Goal: Complete application form: Complete application form

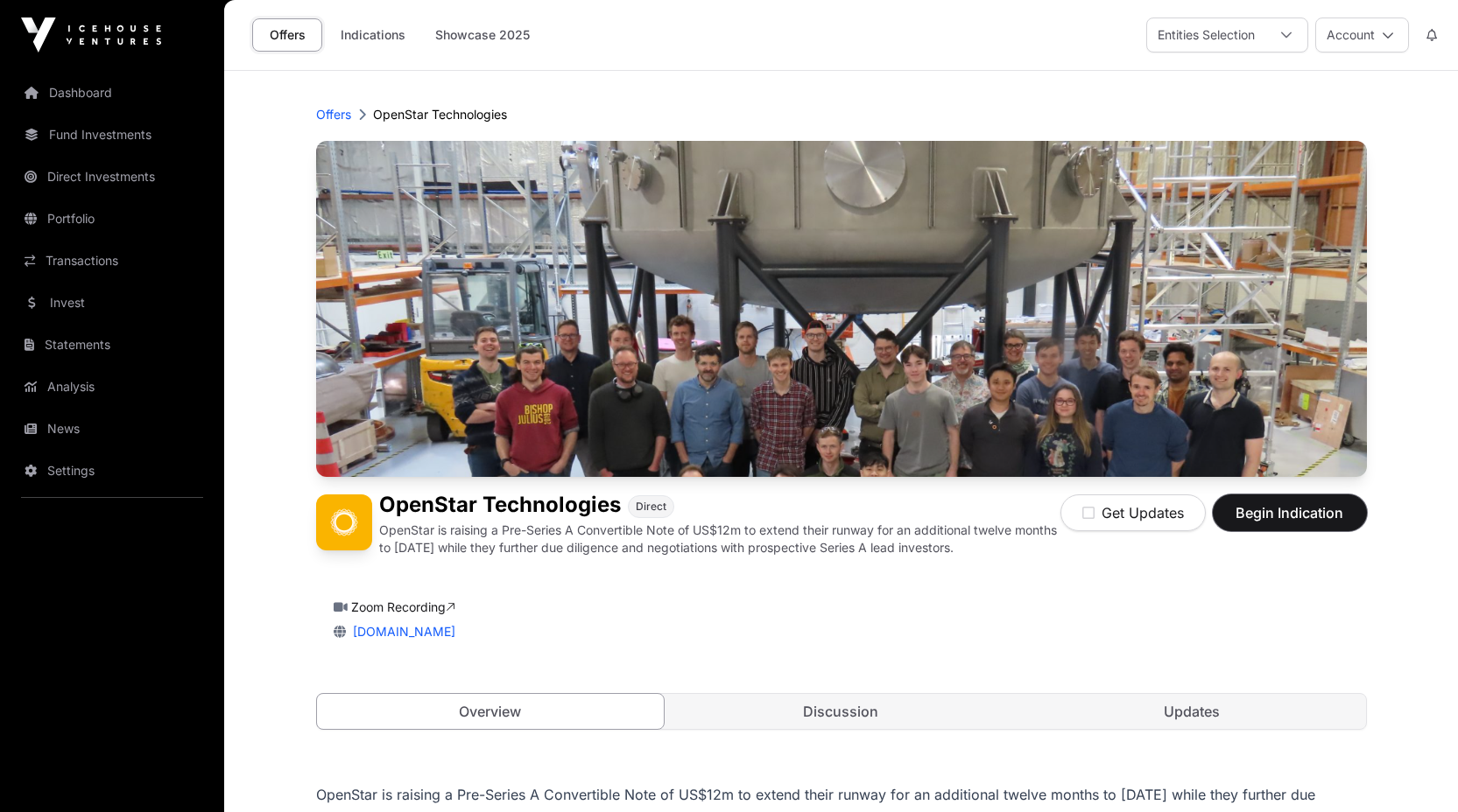
click at [1271, 515] on span "Begin Indication" at bounding box center [1289, 513] width 110 height 21
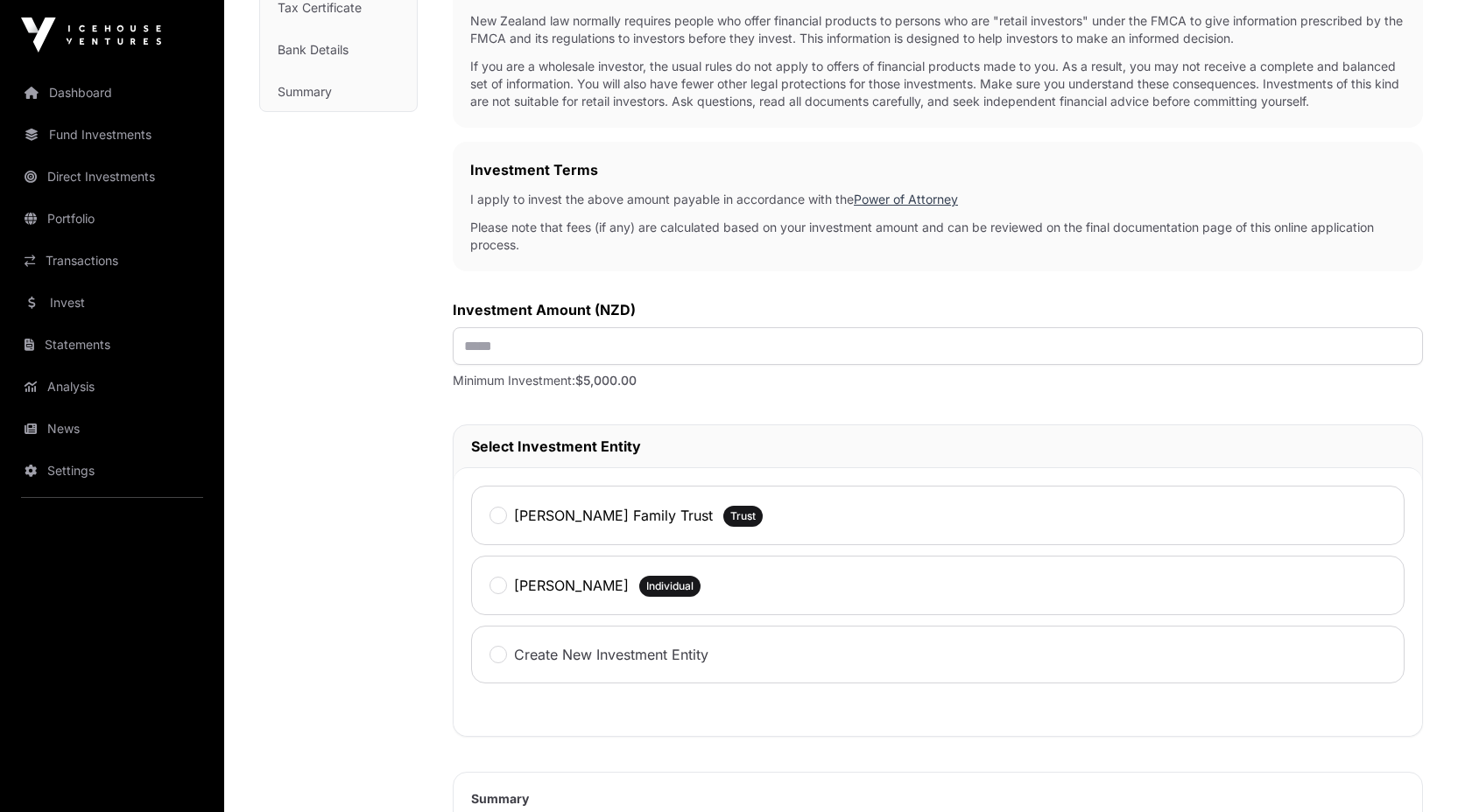
scroll to position [508, 0]
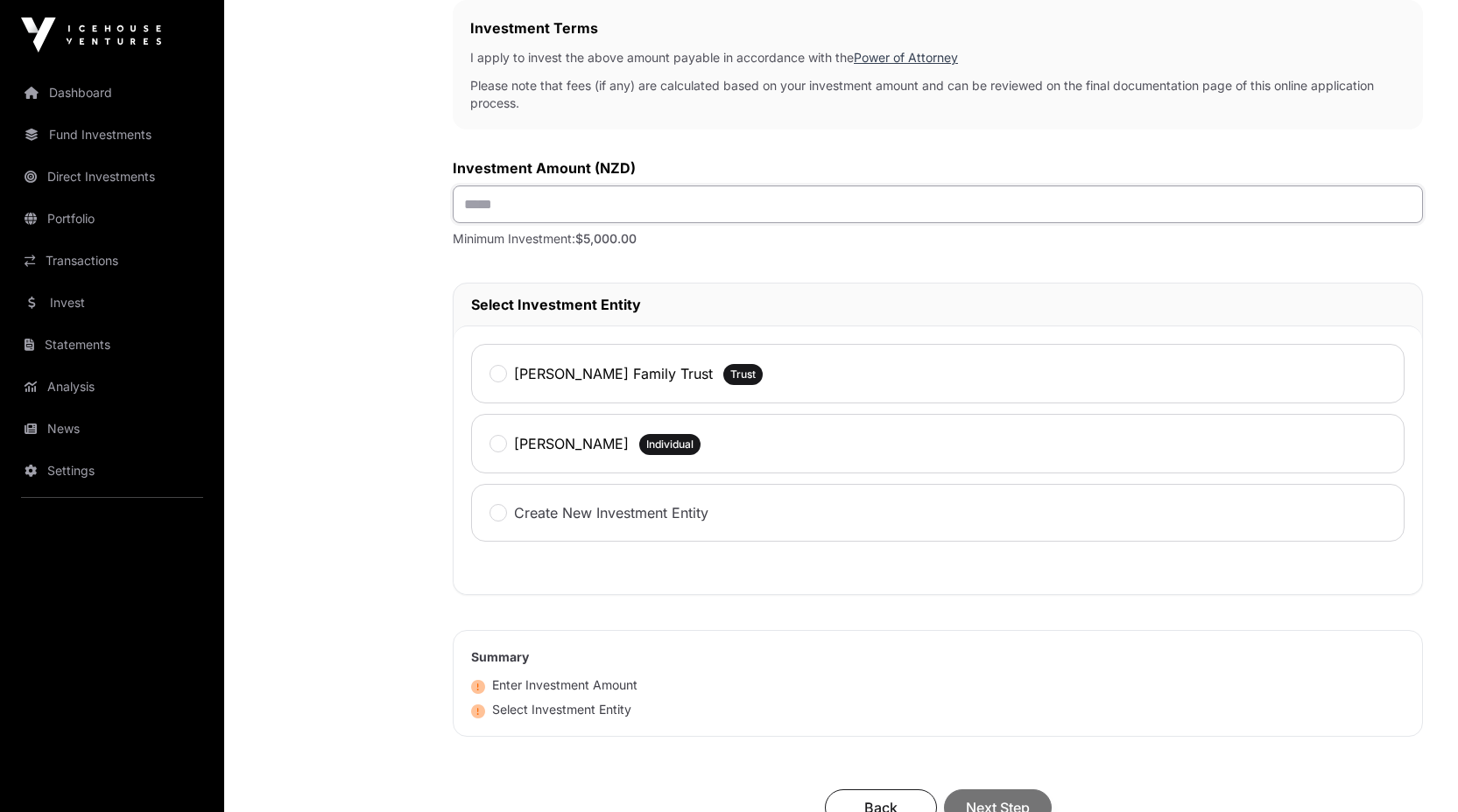
click at [494, 223] on input "text" at bounding box center [937, 204] width 970 height 38
type input "*******"
click at [497, 455] on div "[PERSON_NAME]" at bounding box center [559, 443] width 139 height 23
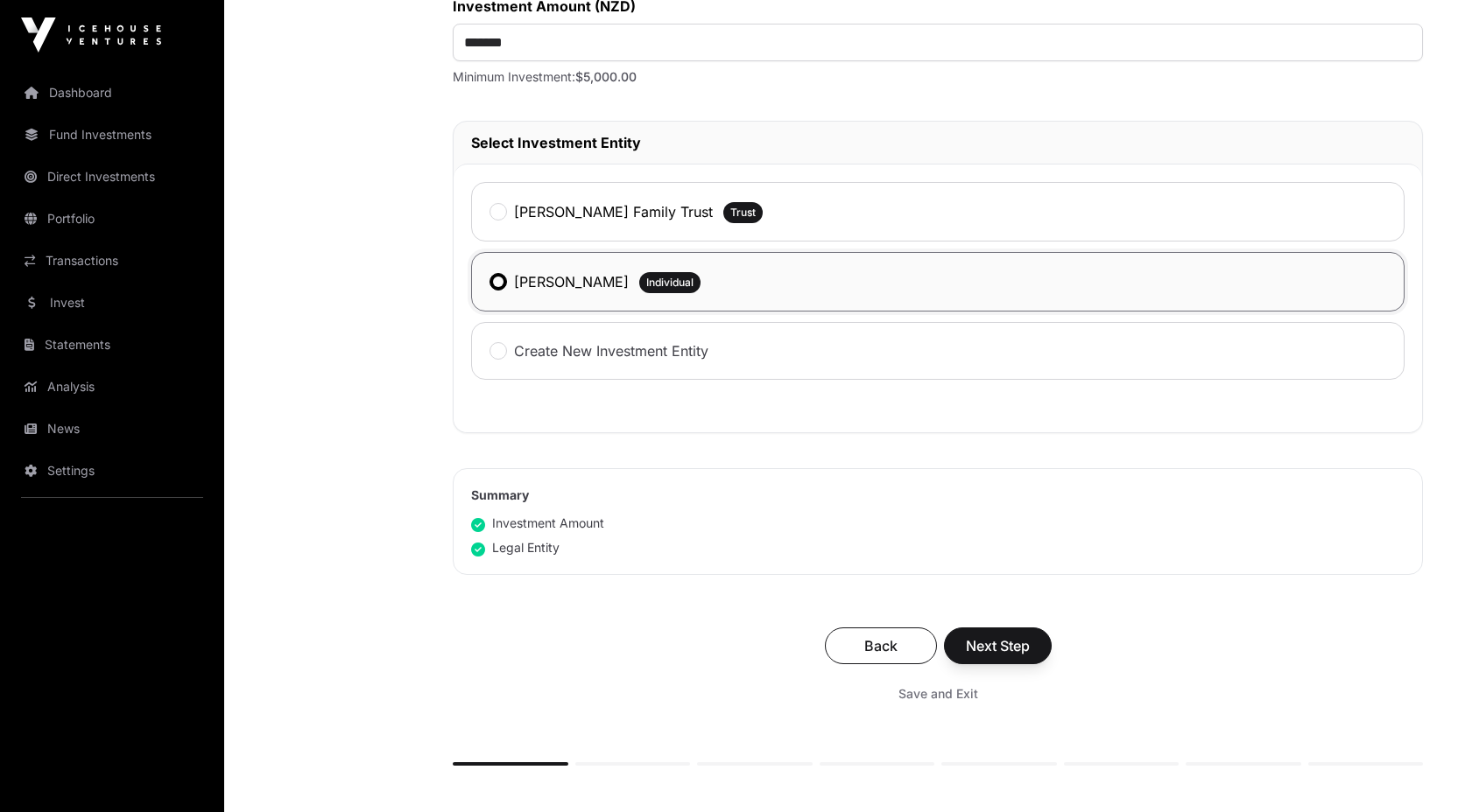
scroll to position [673, 0]
click at [488, 236] on div "[PERSON_NAME] Family Trust Trust" at bounding box center [937, 209] width 933 height 60
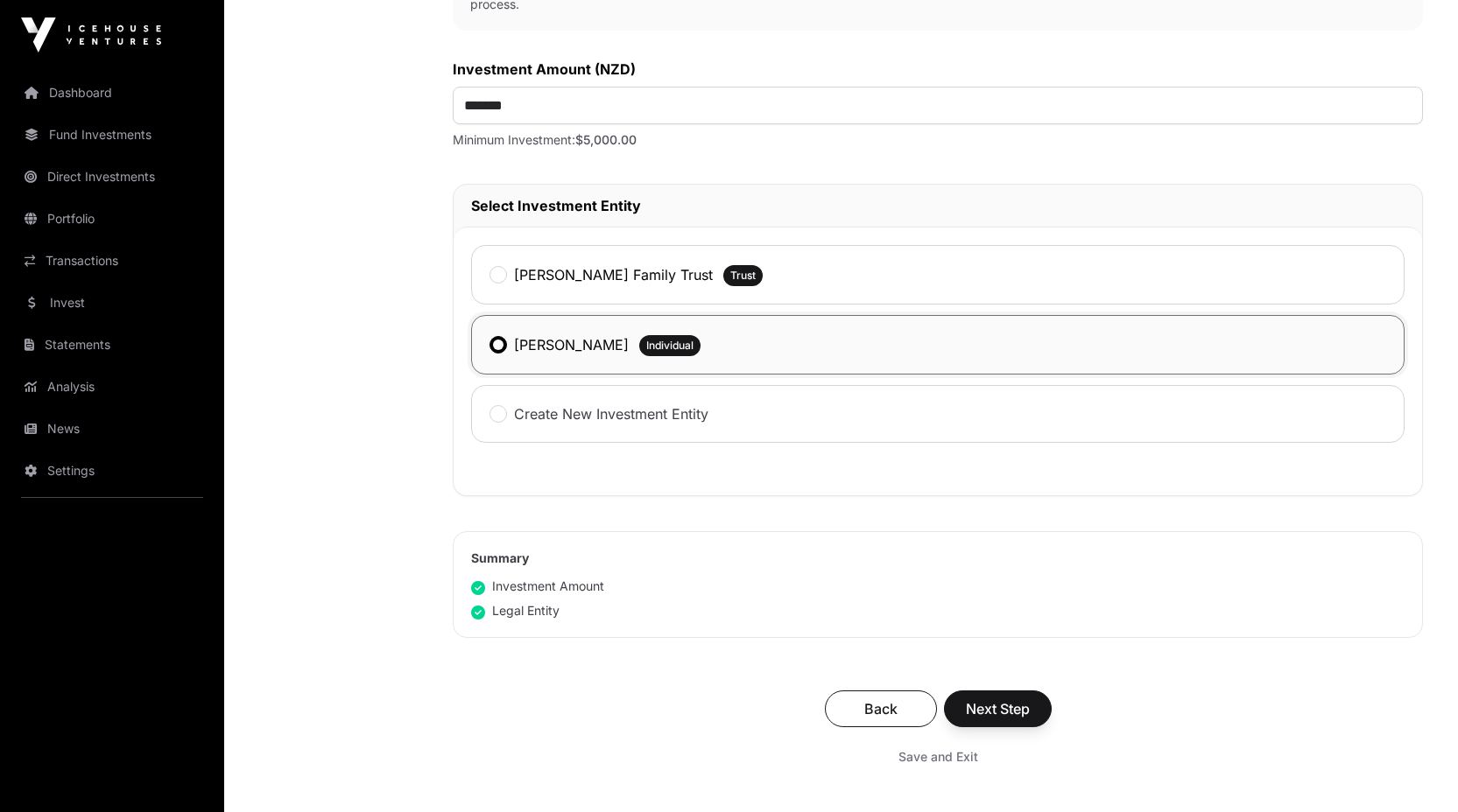
scroll to position [657, 0]
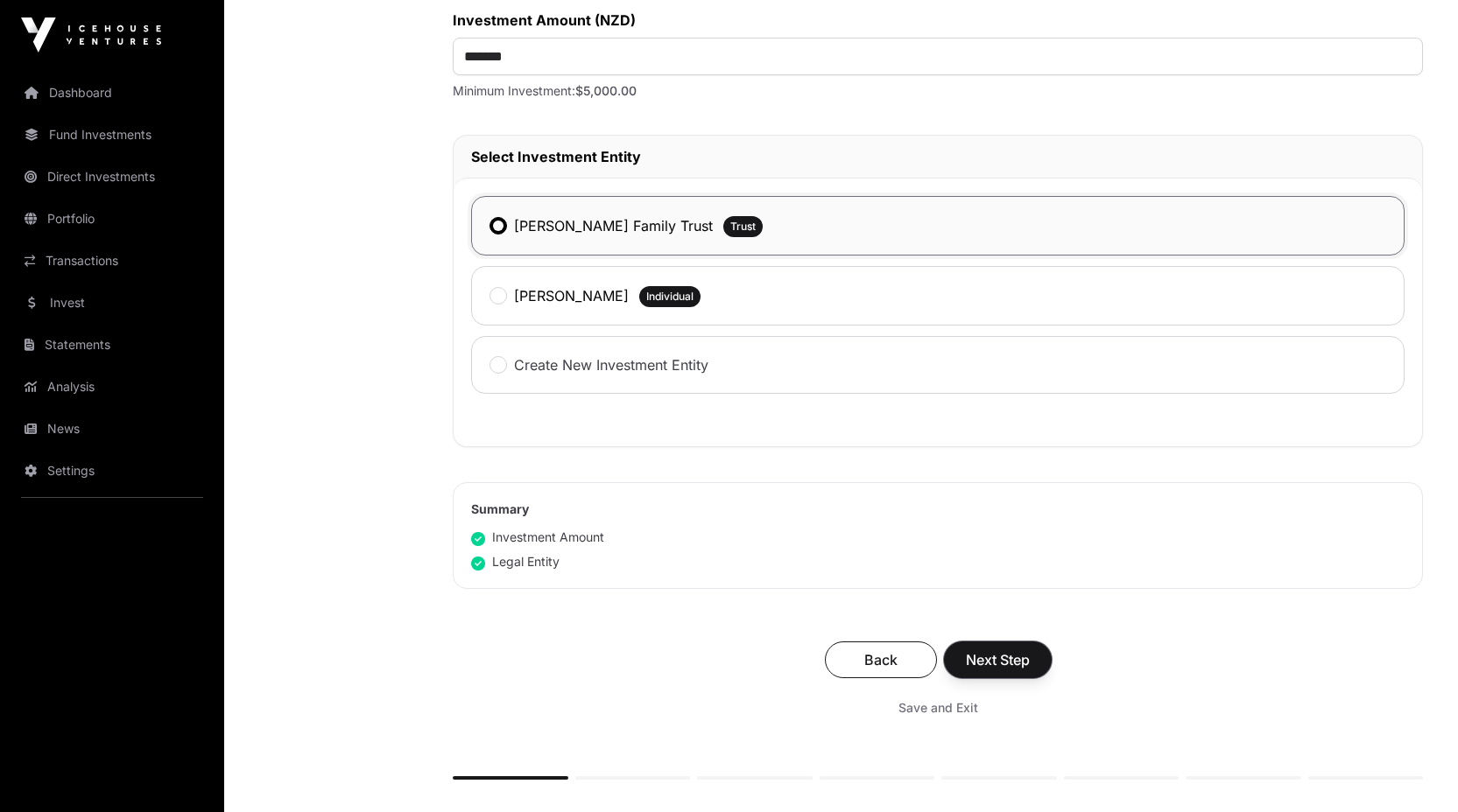
click at [987, 671] on span "Next Step" at bounding box center [997, 660] width 64 height 21
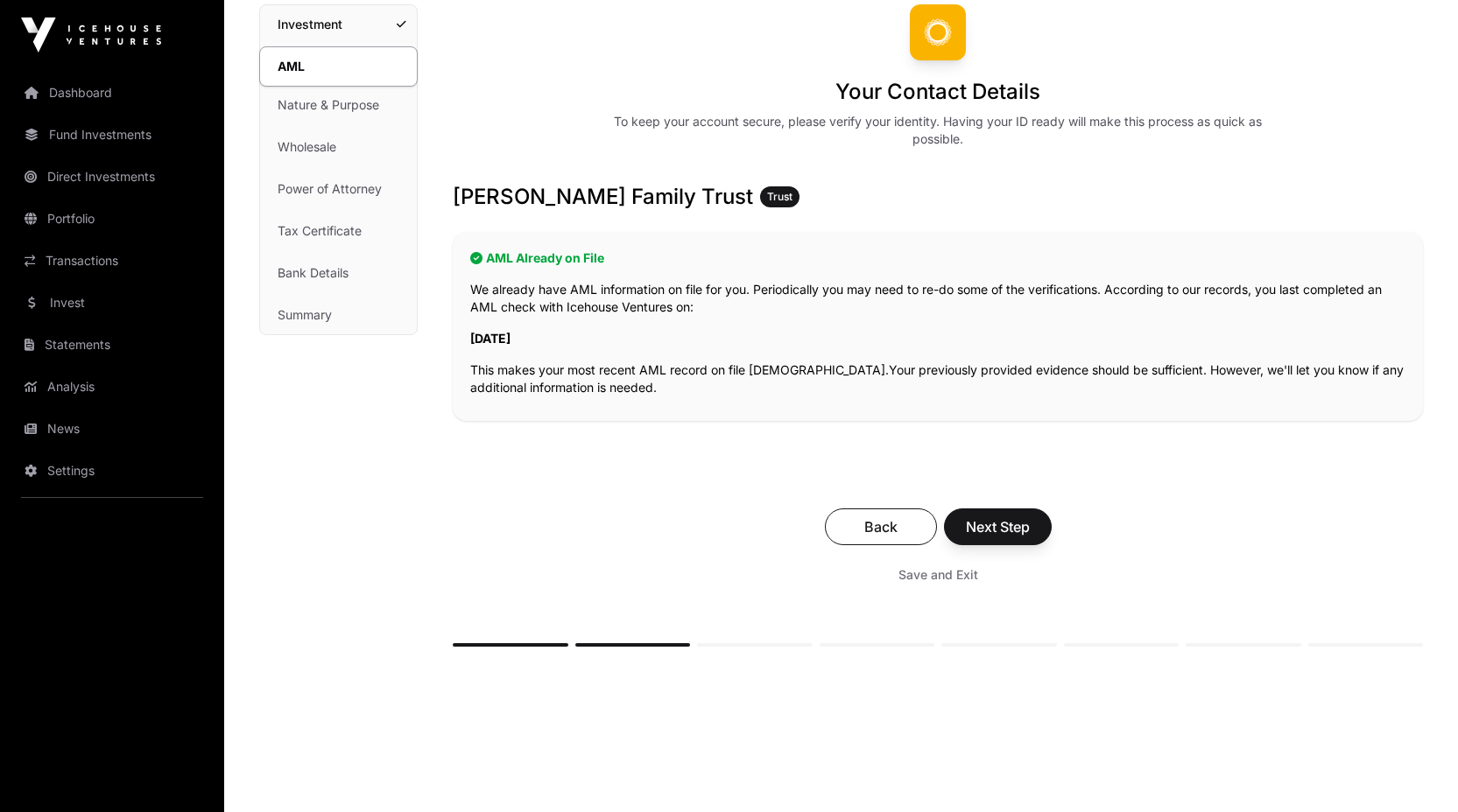
scroll to position [144, 0]
click at [996, 524] on span "Next Step" at bounding box center [997, 526] width 64 height 21
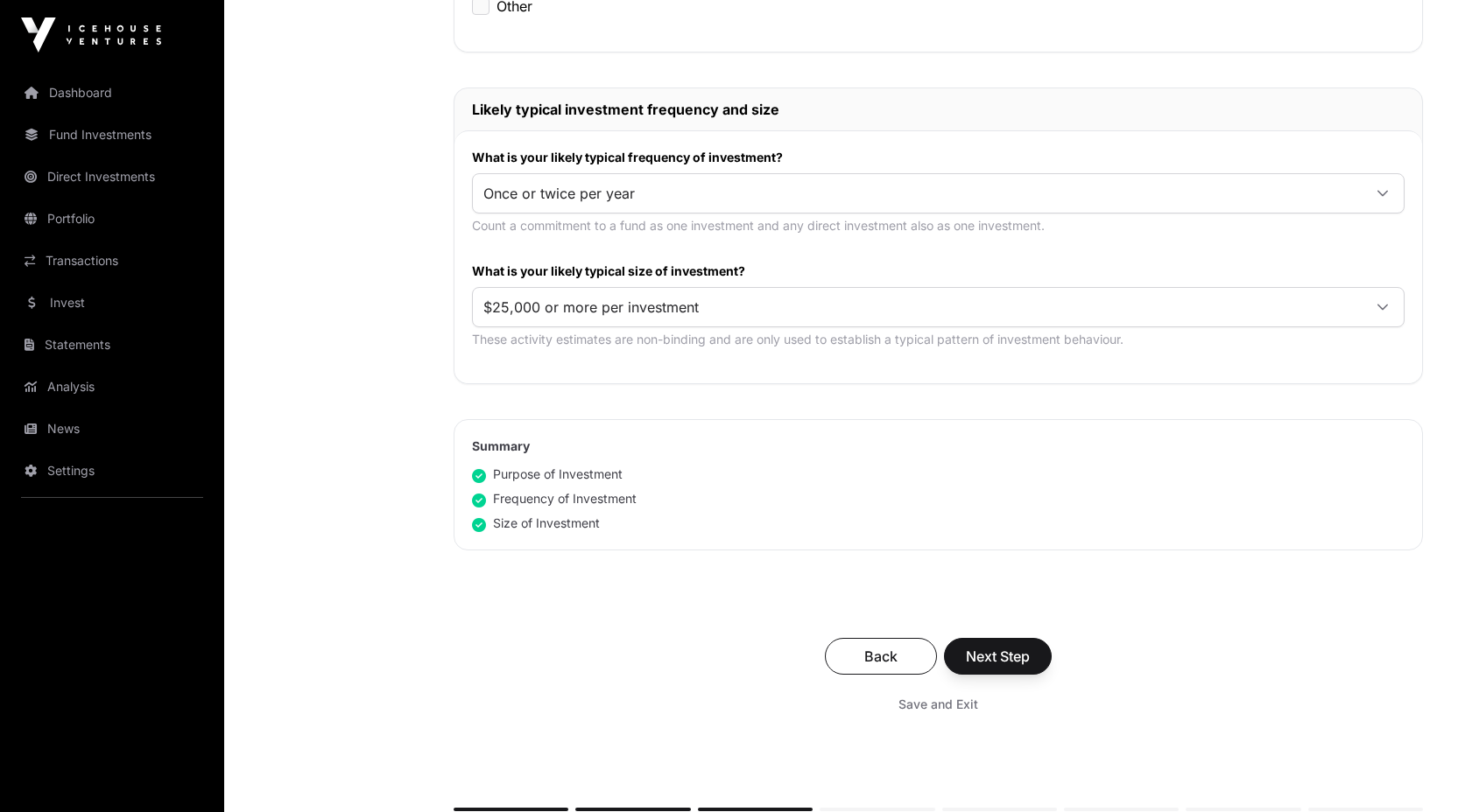
scroll to position [987, 0]
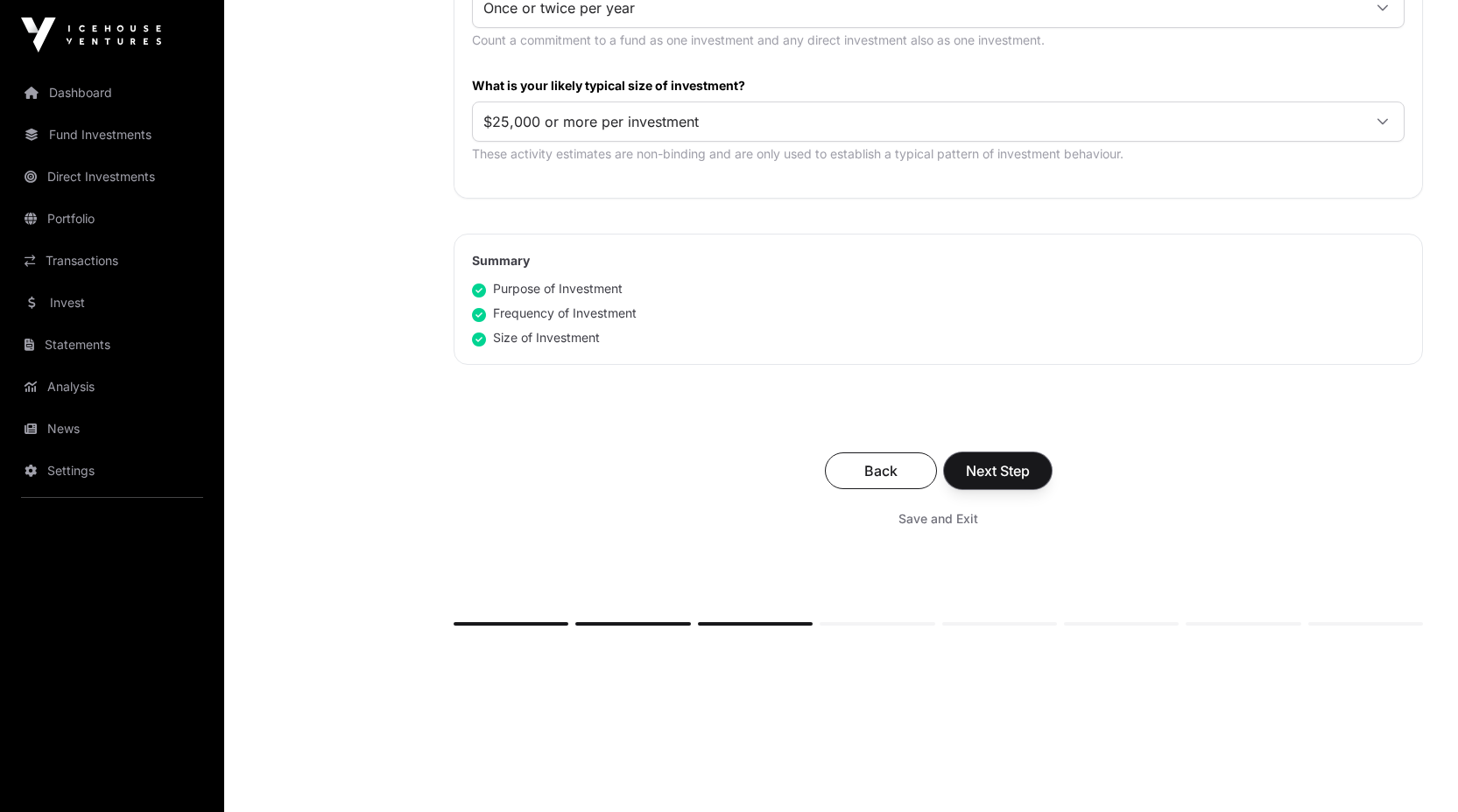
click at [982, 482] on button "Next Step" at bounding box center [997, 471] width 107 height 37
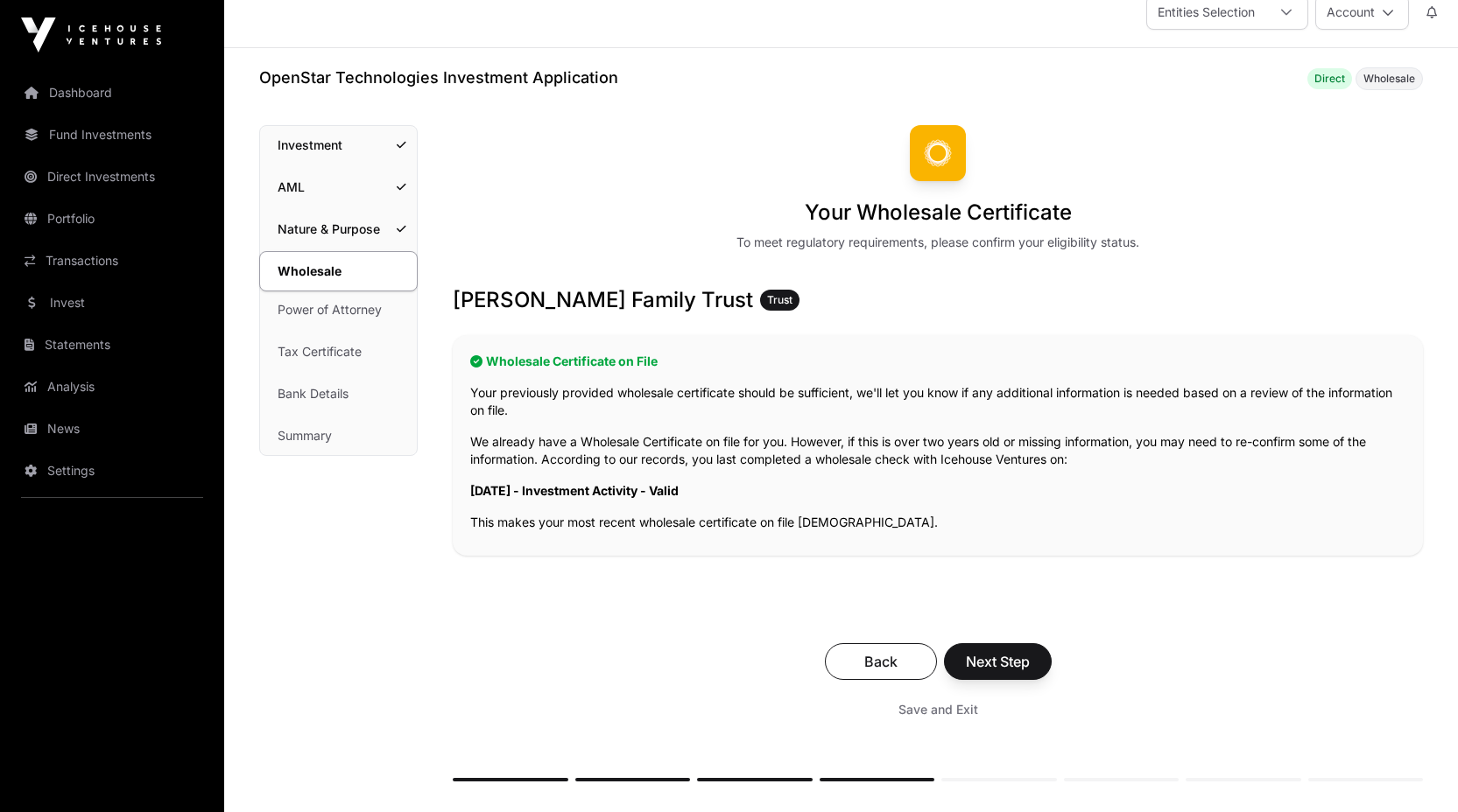
scroll to position [38, 0]
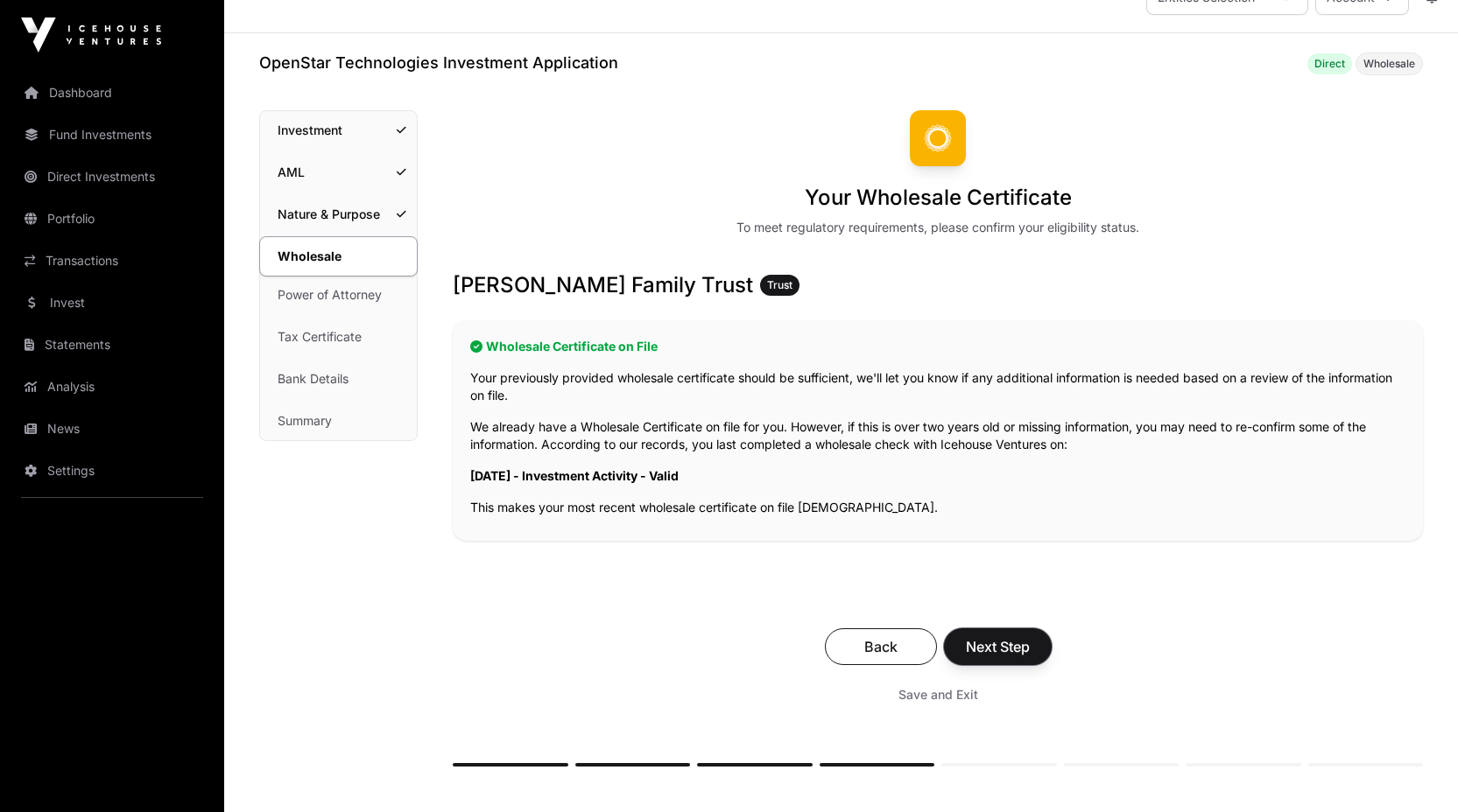
click at [998, 646] on span "Next Step" at bounding box center [997, 647] width 64 height 21
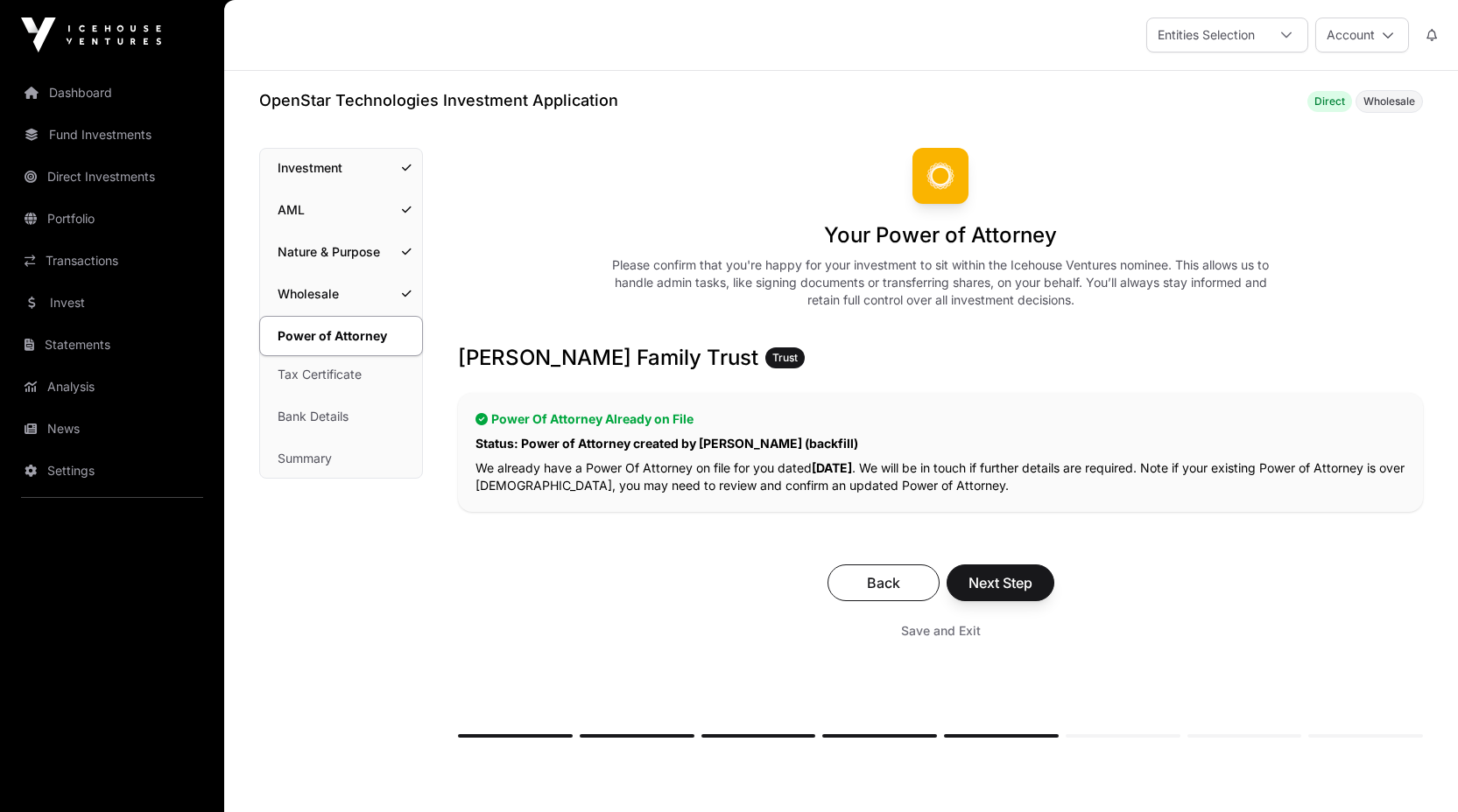
click at [998, 560] on div "Back Next Step Save and Exit" at bounding box center [940, 606] width 964 height 117
click at [1003, 576] on span "Next Step" at bounding box center [1000, 583] width 64 height 21
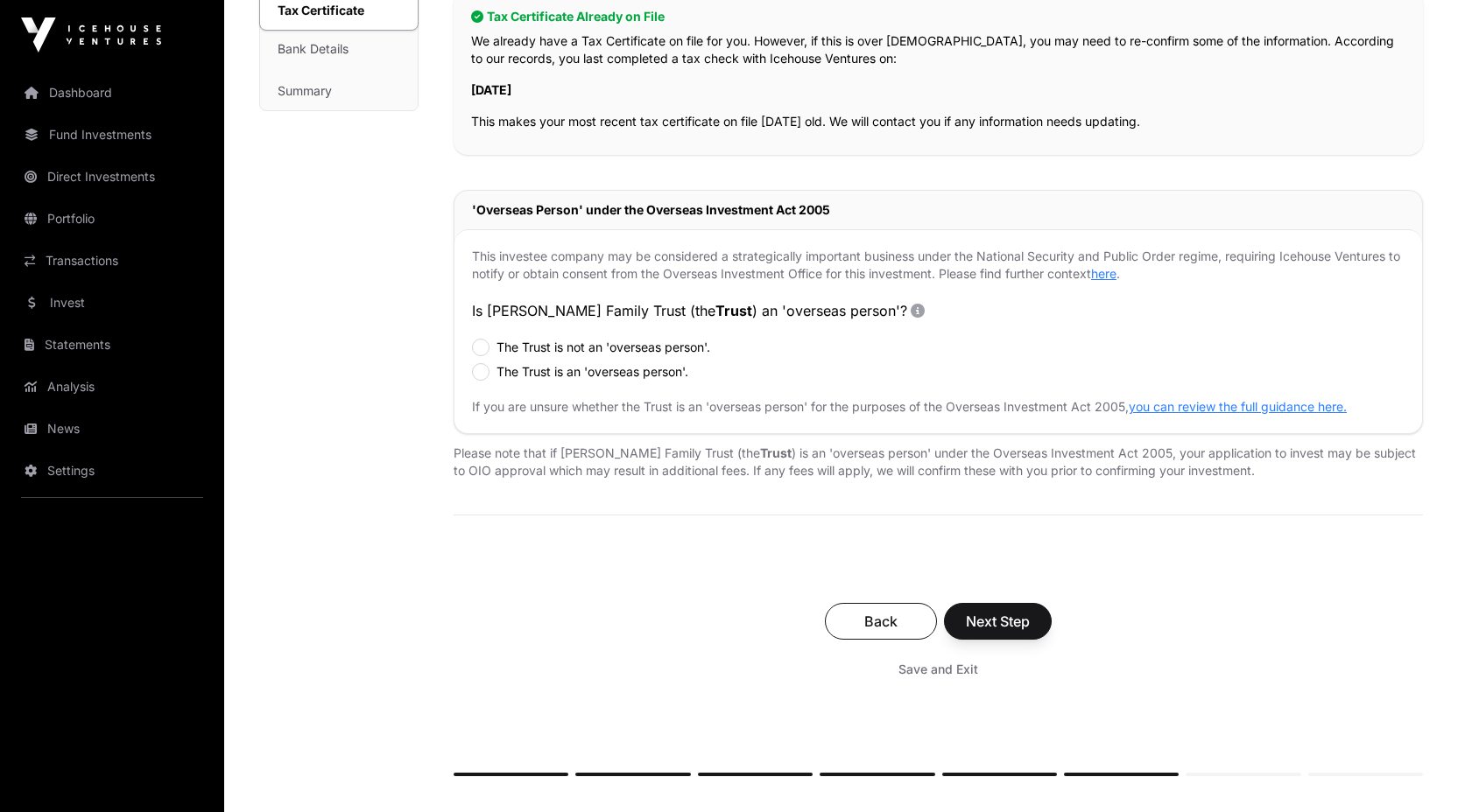
scroll to position [372, 0]
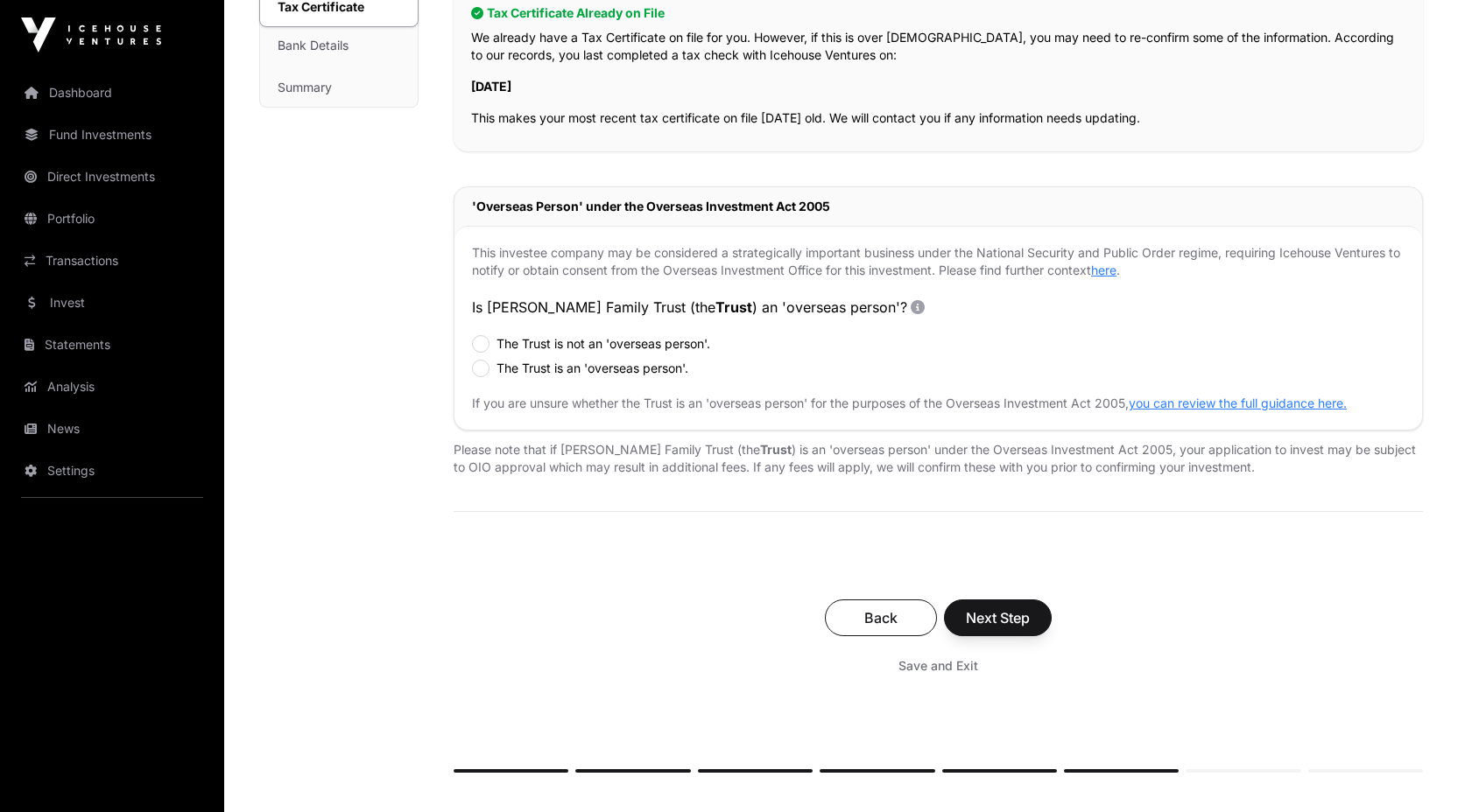
click at [482, 334] on div "This investee company may be considered a strategically important business unde…" at bounding box center [938, 328] width 967 height 204
click at [992, 620] on span "Next Step" at bounding box center [997, 617] width 64 height 21
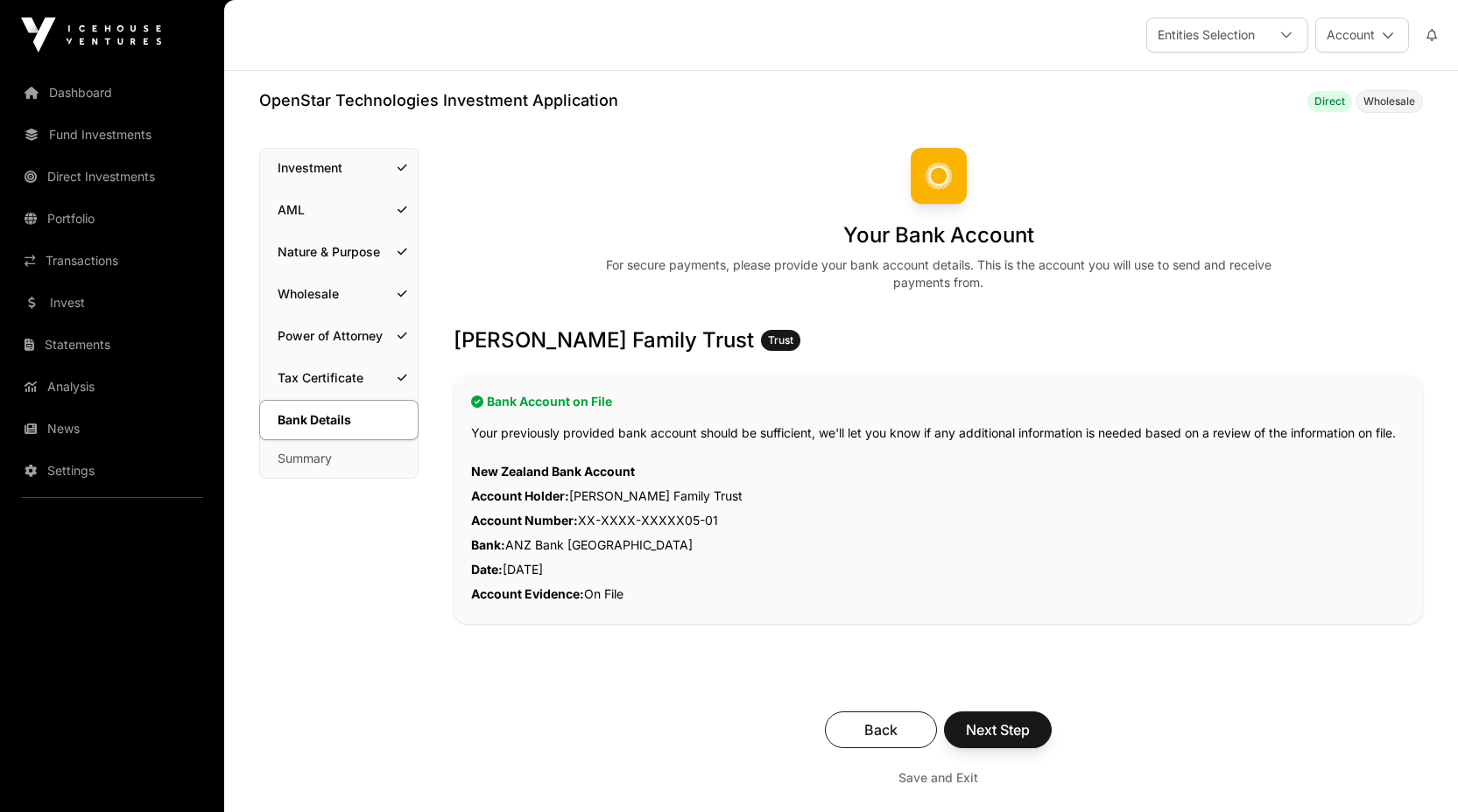
scroll to position [172, 0]
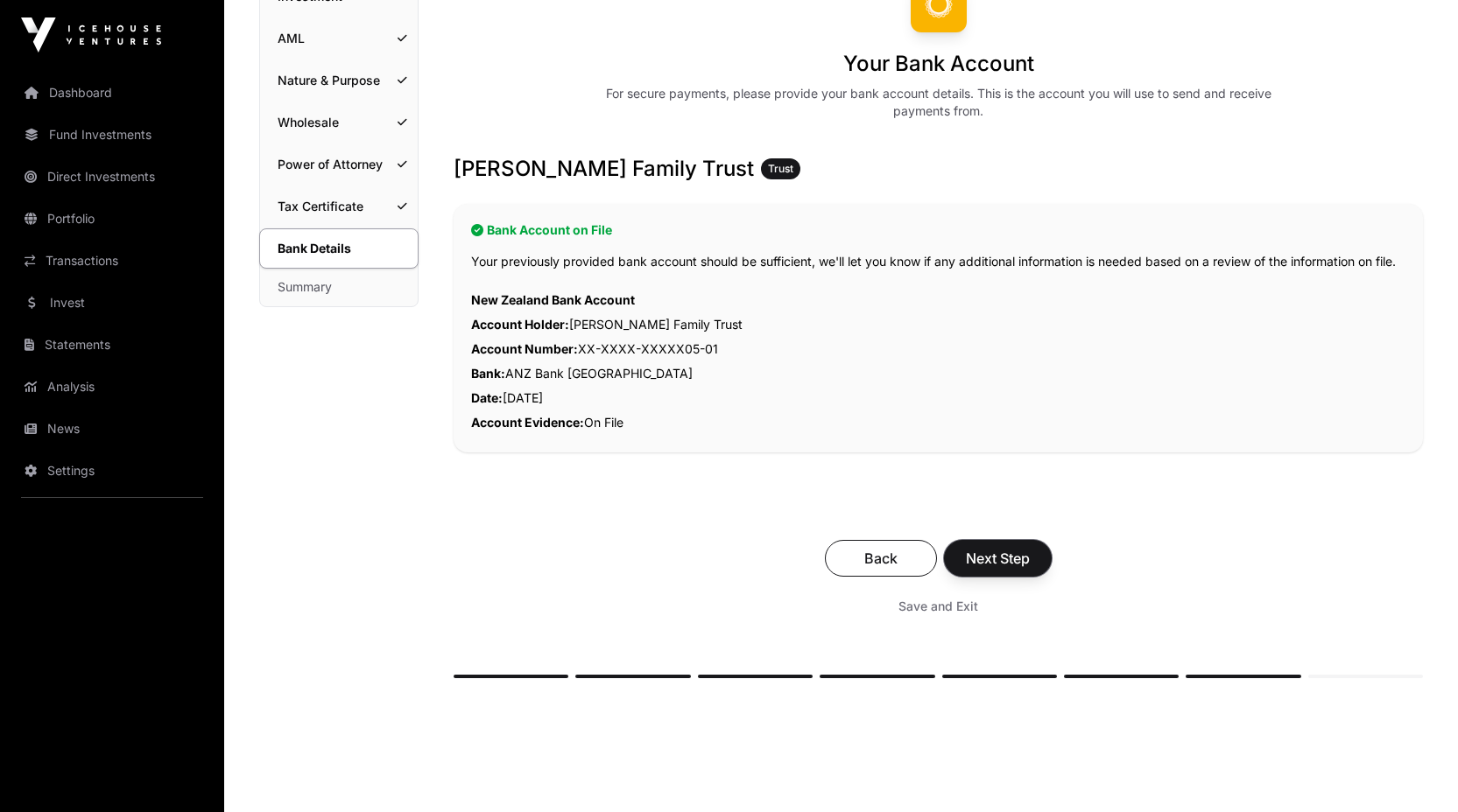
click at [1000, 569] on span "Next Step" at bounding box center [997, 558] width 64 height 21
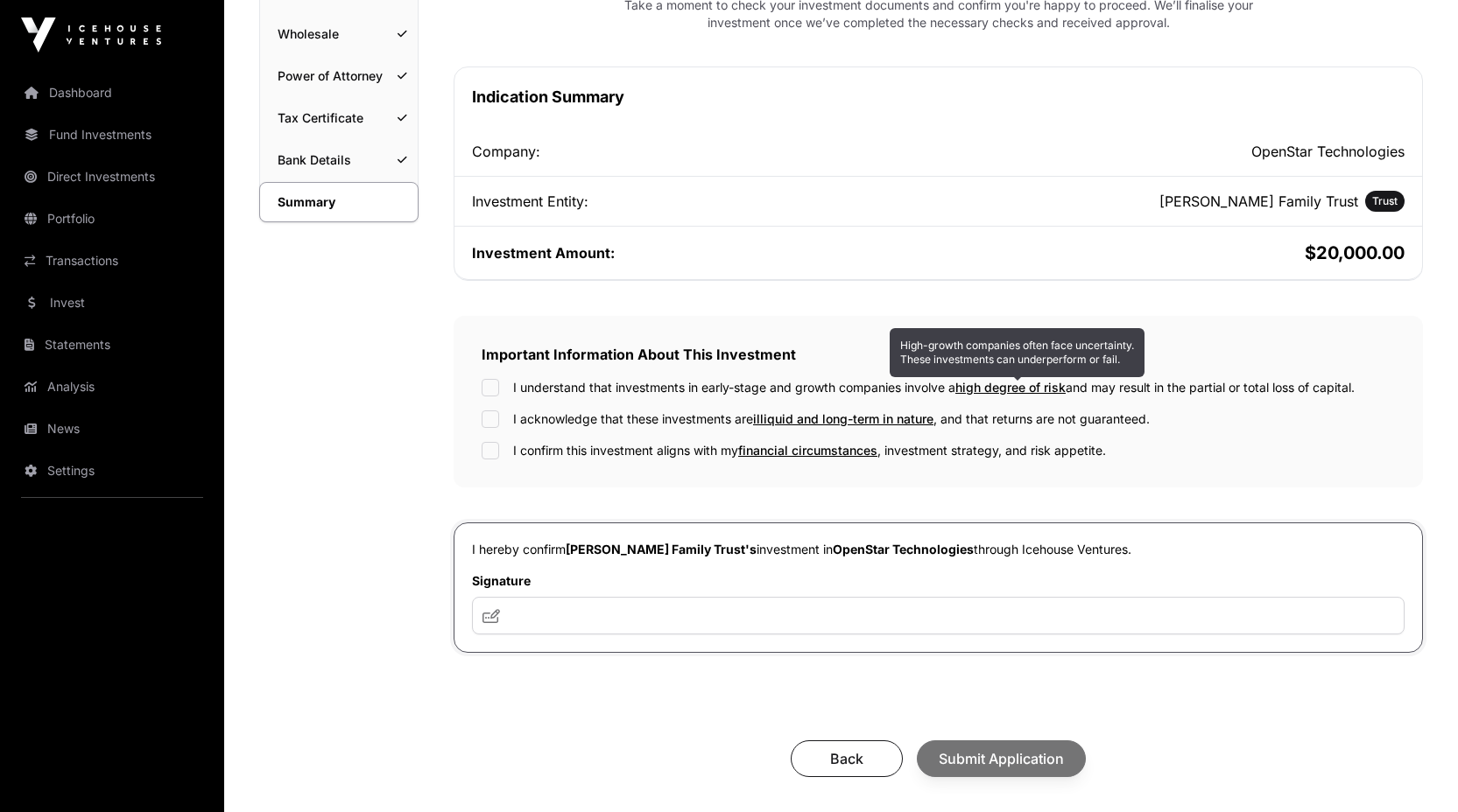
scroll to position [400, 0]
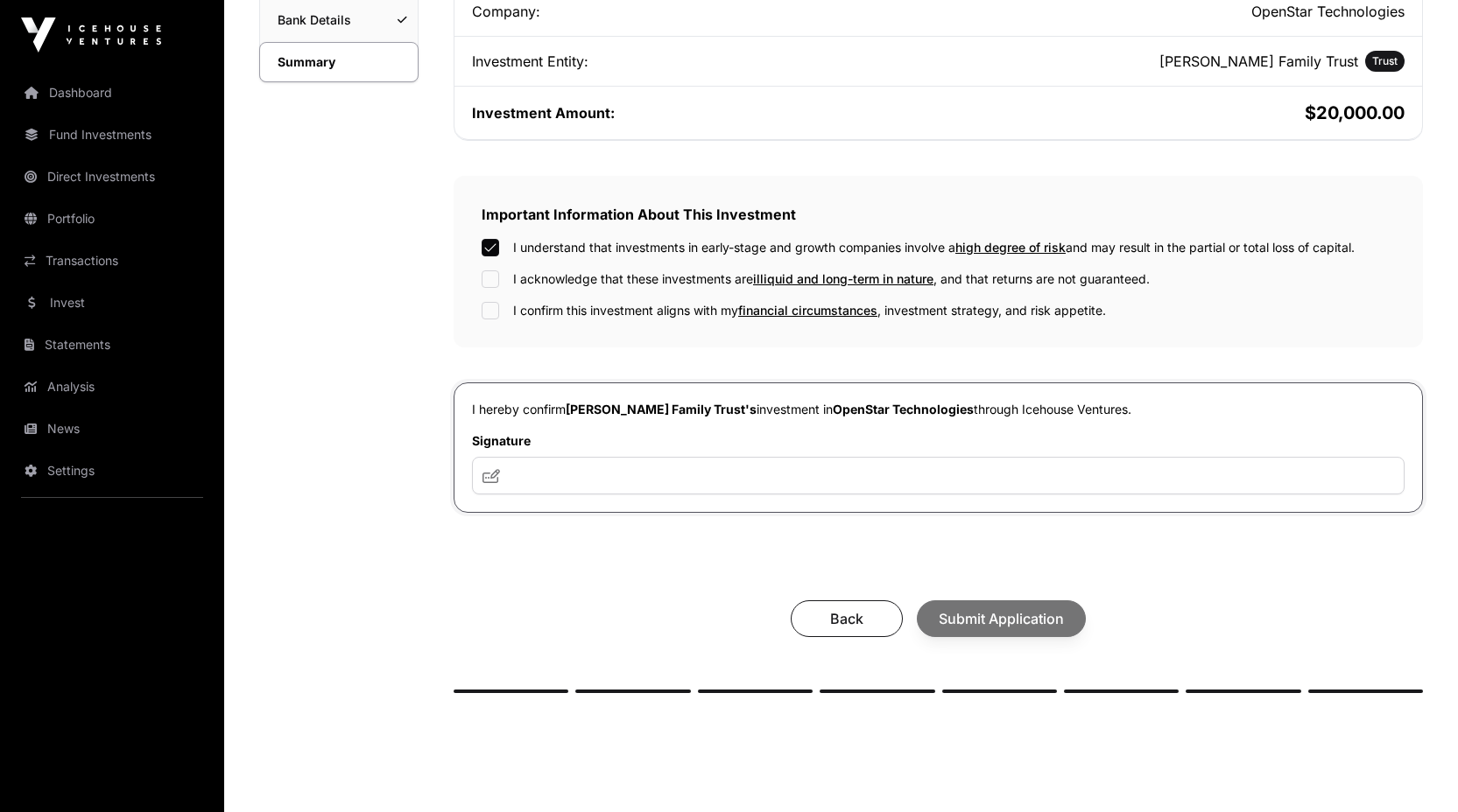
click at [488, 262] on div "I understand that investments in early-stage and growth companies involve a hig…" at bounding box center [938, 279] width 913 height 81
click at [490, 268] on div "I understand that investments in early-stage and growth companies involve a hig…" at bounding box center [938, 279] width 913 height 81
click at [512, 470] on input "text" at bounding box center [938, 475] width 932 height 38
type input "**********"
click at [978, 624] on div "Back Submit Application" at bounding box center [938, 619] width 934 height 37
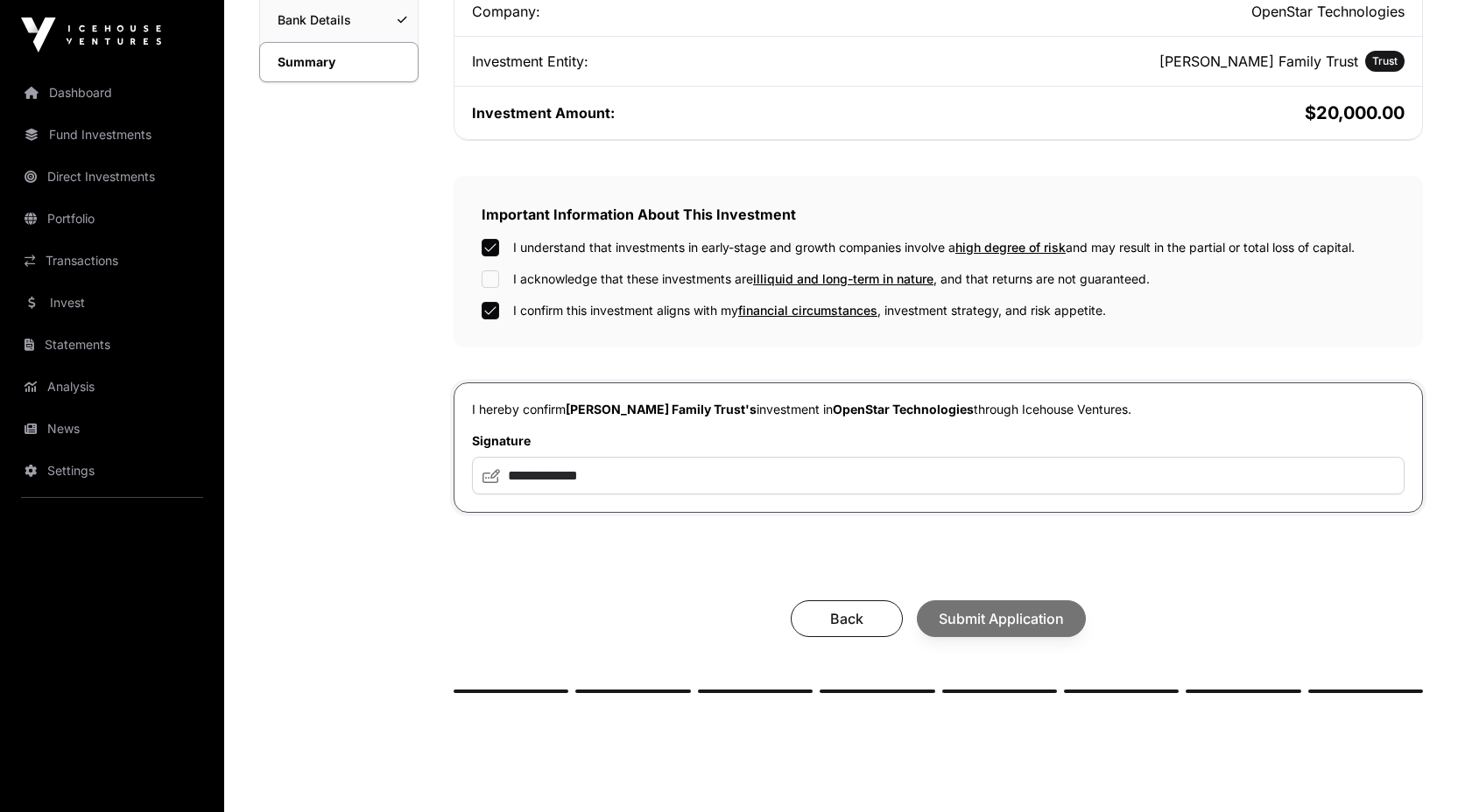
click at [998, 508] on div "**********" at bounding box center [938, 448] width 969 height 130
click at [636, 468] on input "**********" at bounding box center [938, 475] width 932 height 38
click at [608, 473] on input "**********" at bounding box center [938, 475] width 932 height 38
click at [492, 479] on icon at bounding box center [491, 475] width 17 height 14
click at [987, 630] on div "Back Submit Application" at bounding box center [938, 619] width 934 height 37
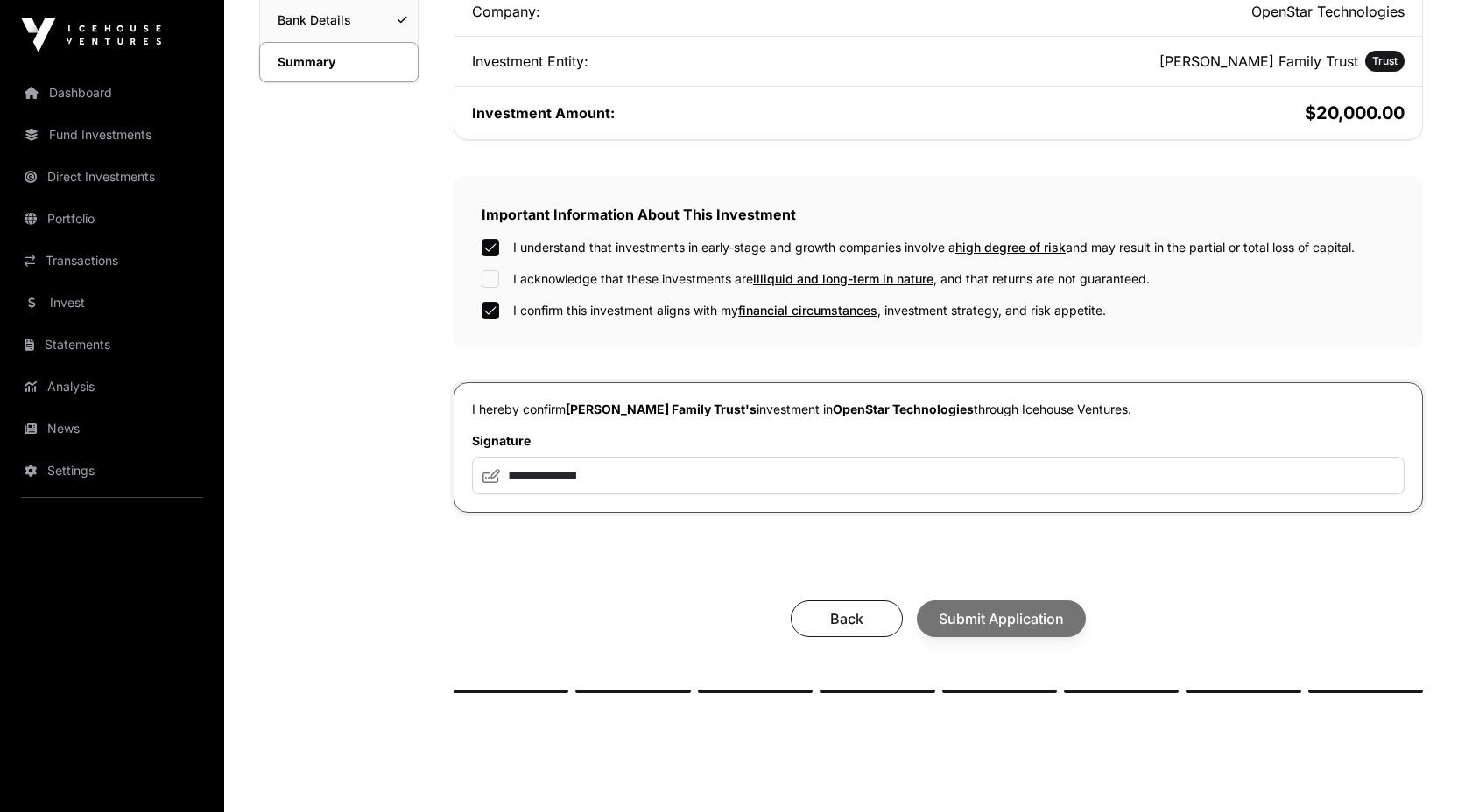
click at [1095, 592] on div "Back Submit Application" at bounding box center [938, 618] width 969 height 72
click at [1004, 614] on span "Submit Application" at bounding box center [1001, 618] width 125 height 21
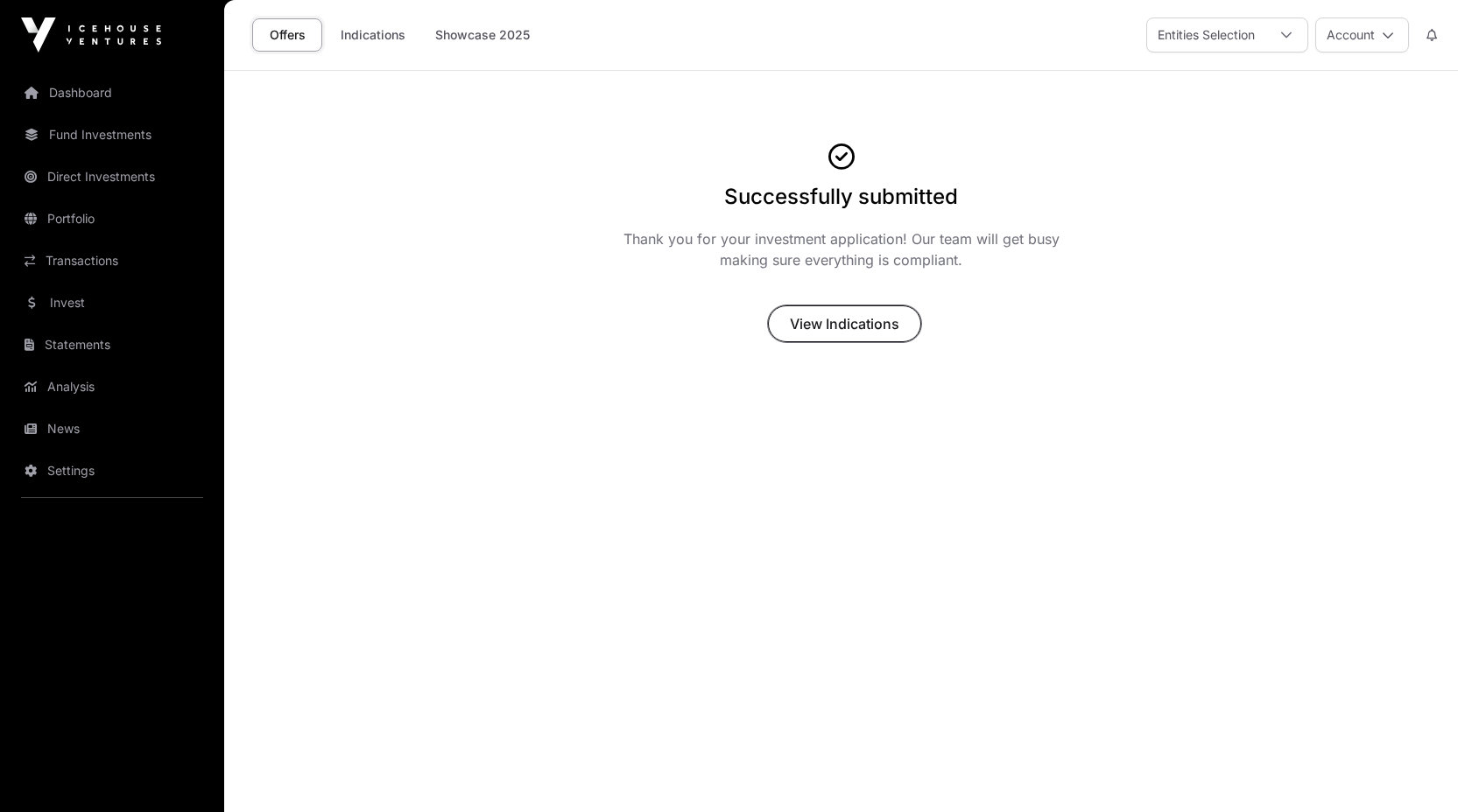
click at [825, 327] on span "View Indications" at bounding box center [844, 324] width 109 height 21
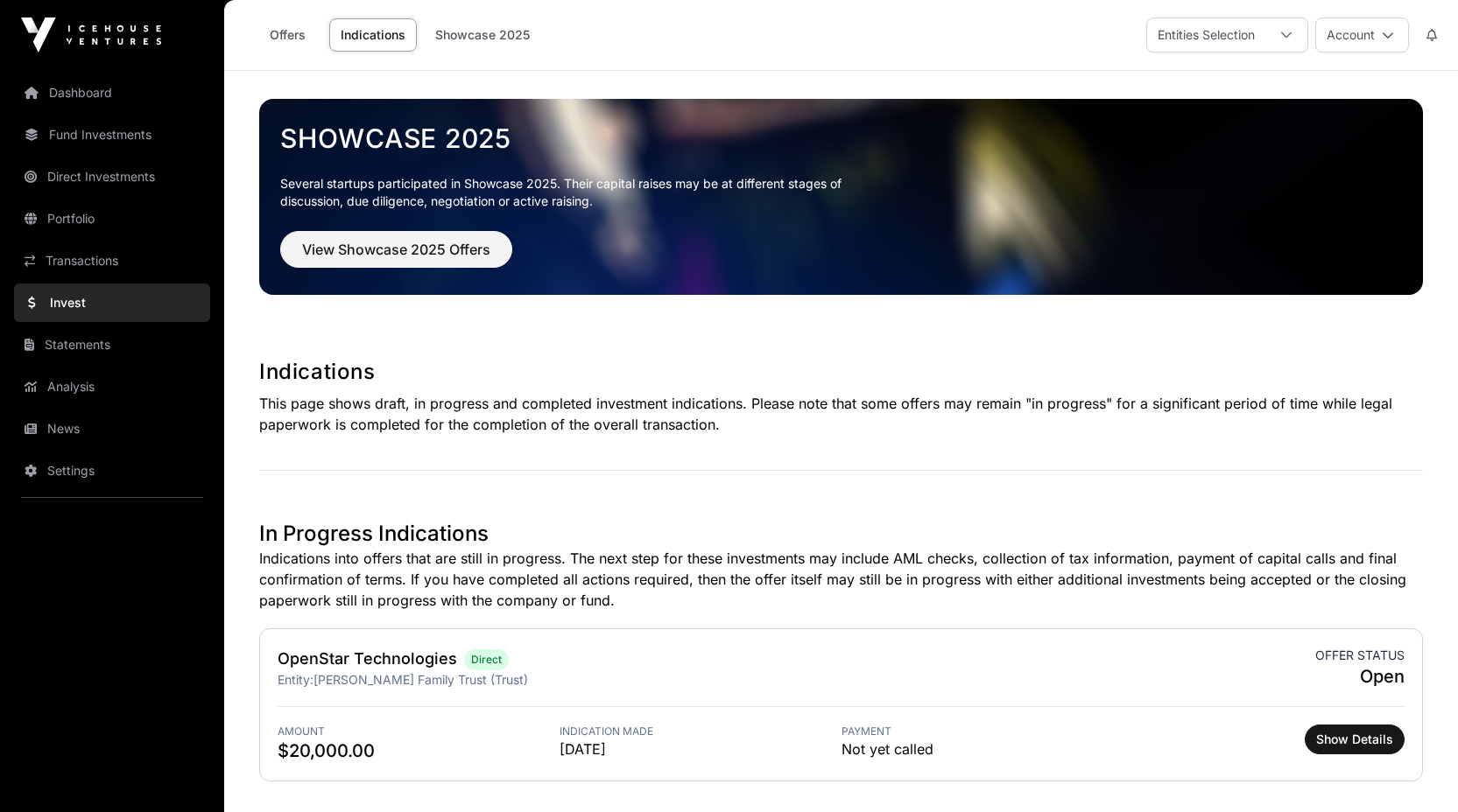
click at [74, 88] on link "Dashboard" at bounding box center [112, 93] width 196 height 39
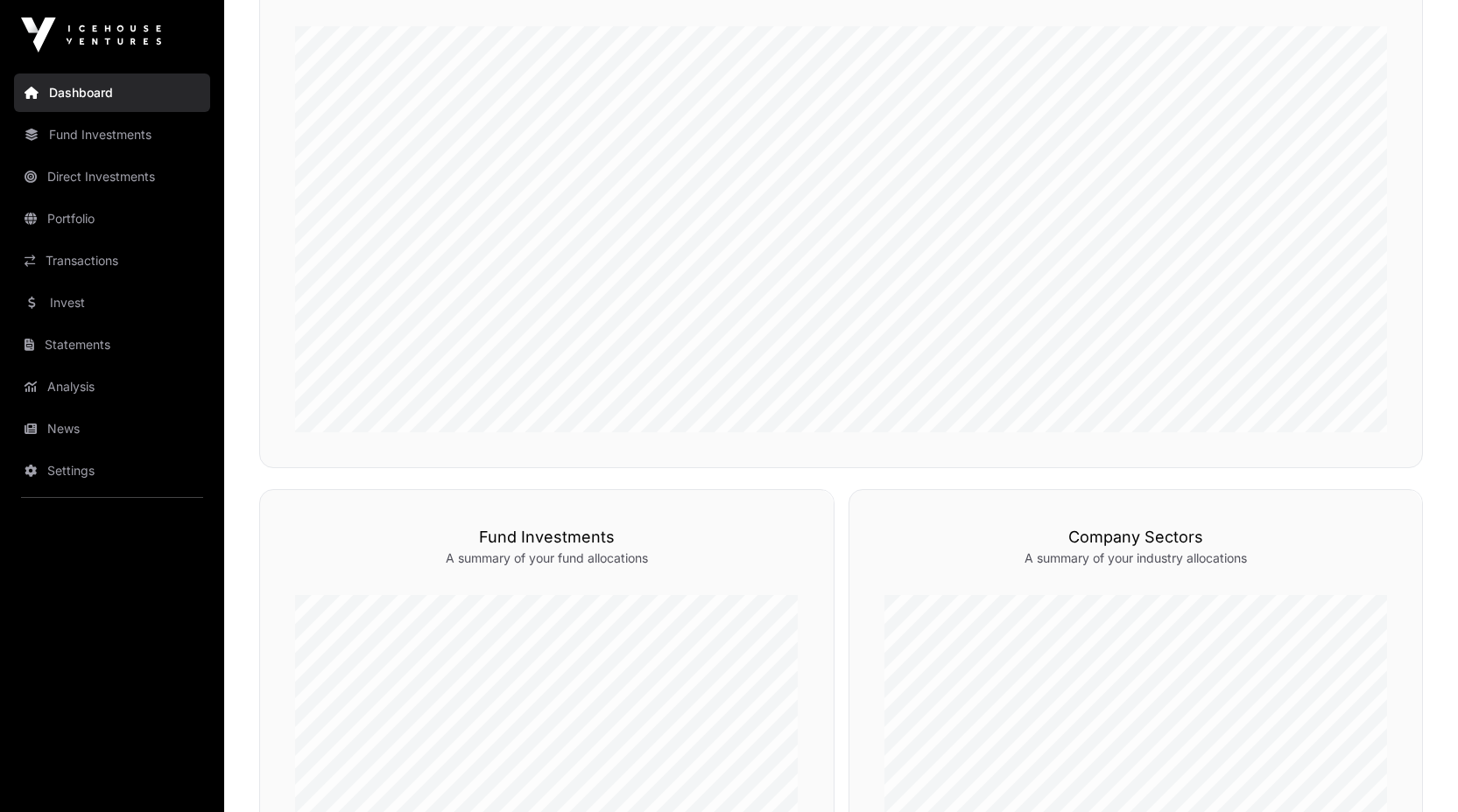
scroll to position [467, 0]
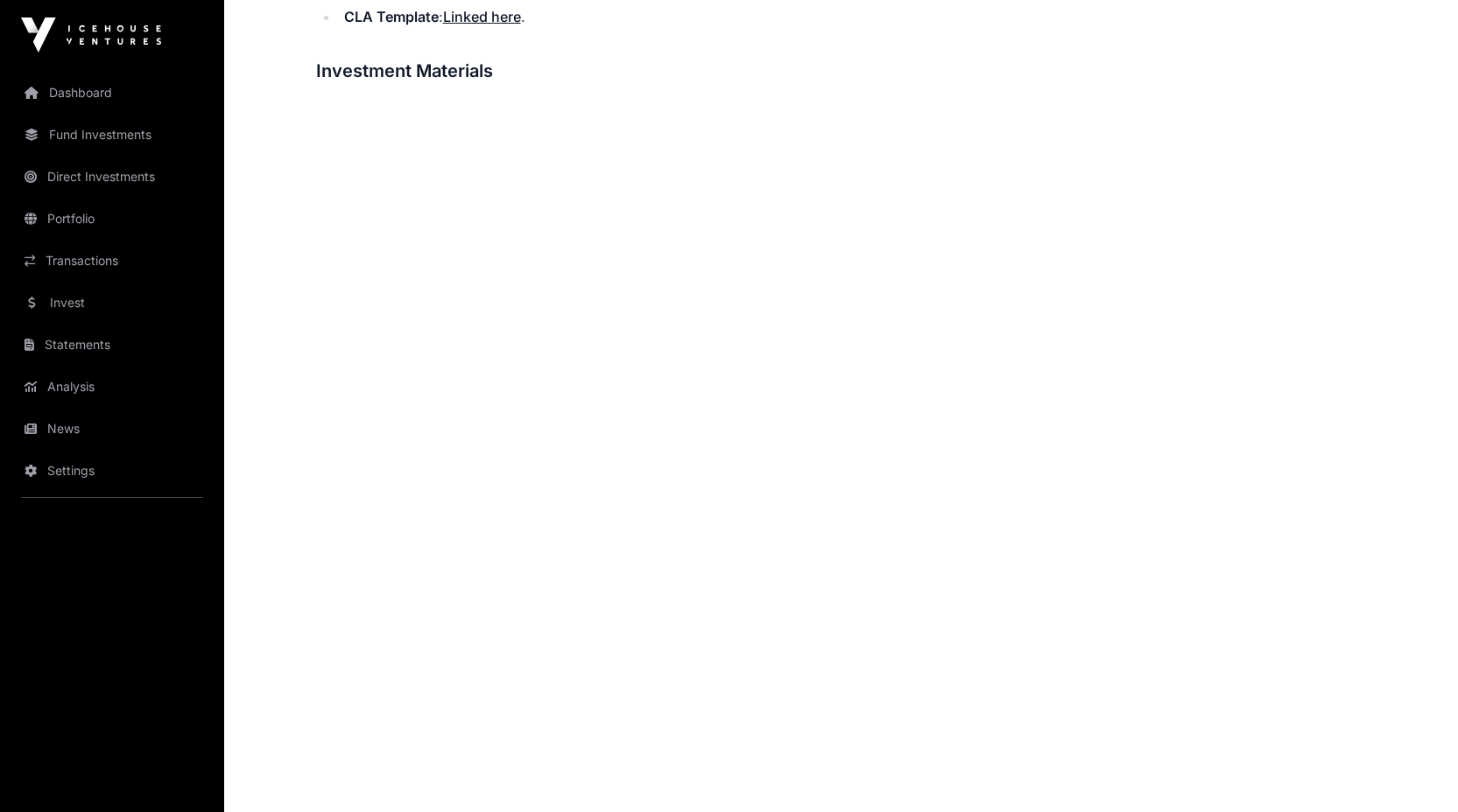
scroll to position [1003, 0]
